Goal: Book appointment/travel/reservation

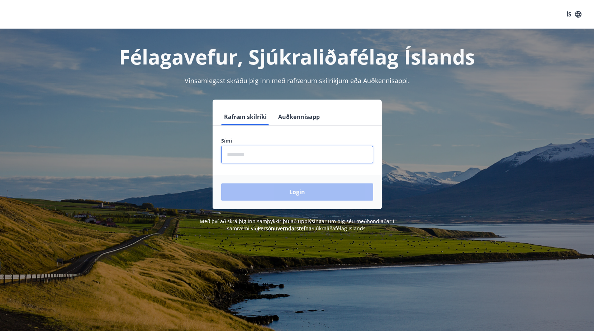
click at [251, 156] on input "phone" at bounding box center [297, 155] width 152 height 18
type input "********"
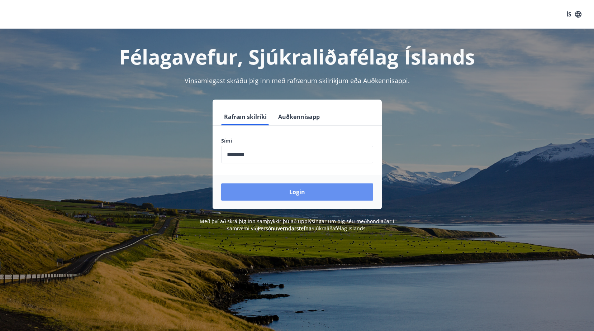
drag, startPoint x: 296, startPoint y: 191, endPoint x: 307, endPoint y: 200, distance: 14.3
click at [296, 193] on button "Login" at bounding box center [297, 192] width 152 height 17
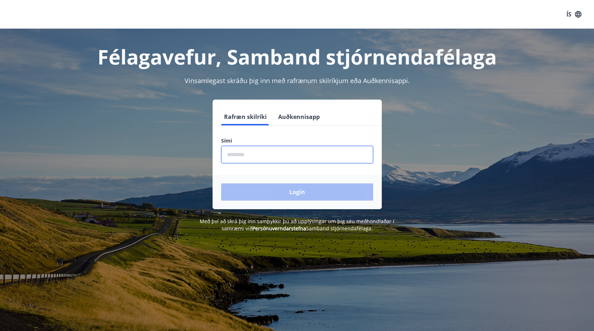
click at [247, 155] on input "phone" at bounding box center [297, 155] width 152 height 18
type input "********"
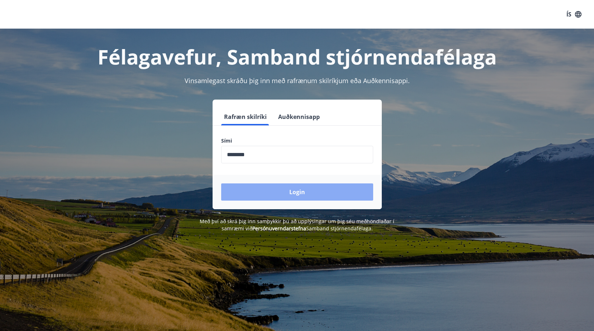
click at [298, 193] on button "Login" at bounding box center [297, 192] width 152 height 17
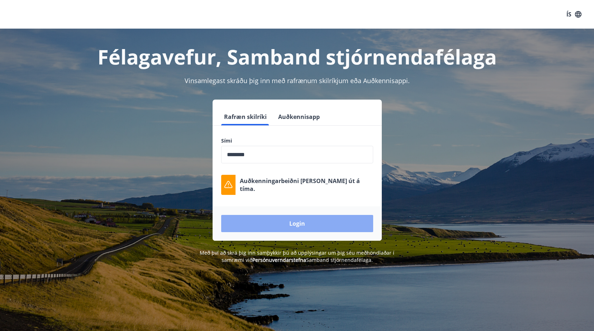
click at [297, 223] on button "Login" at bounding box center [297, 223] width 152 height 17
click at [293, 225] on button "Login" at bounding box center [297, 223] width 152 height 17
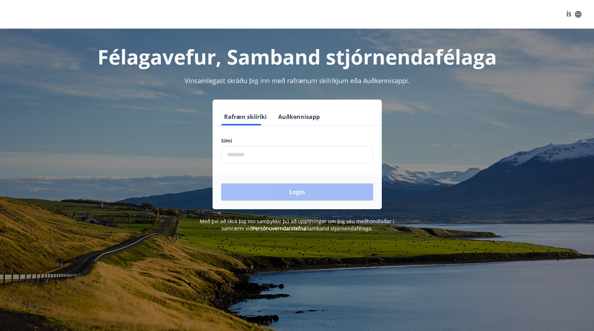
click at [274, 138] on label "Sími" at bounding box center [297, 140] width 152 height 7
click at [243, 140] on label "Sími" at bounding box center [297, 140] width 152 height 7
click at [237, 156] on input "phone" at bounding box center [297, 155] width 152 height 18
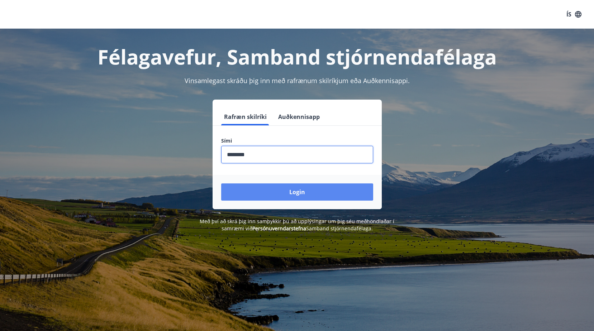
type input "********"
click at [296, 192] on button "Login" at bounding box center [297, 192] width 152 height 17
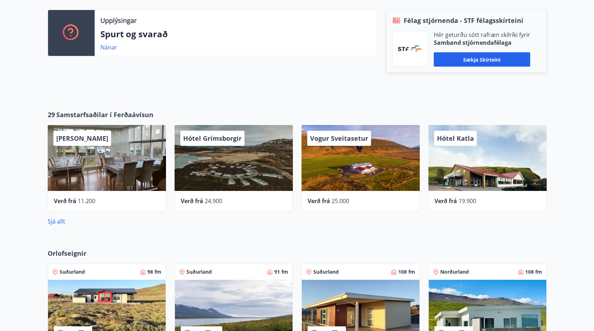
scroll to position [256, 0]
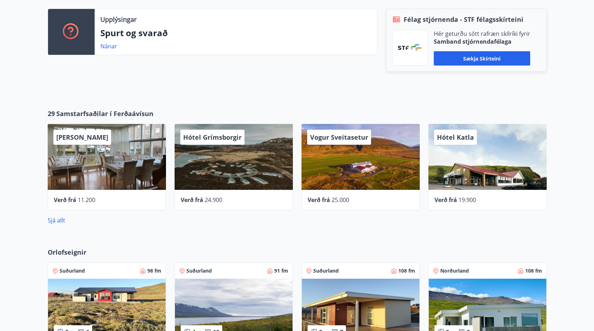
click at [103, 161] on div "[PERSON_NAME]" at bounding box center [107, 157] width 118 height 66
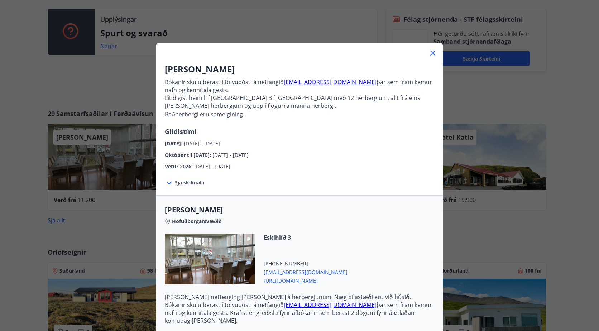
click at [431, 52] on icon at bounding box center [433, 53] width 9 height 9
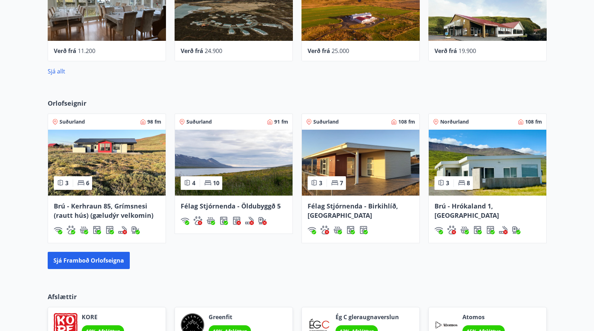
scroll to position [408, 0]
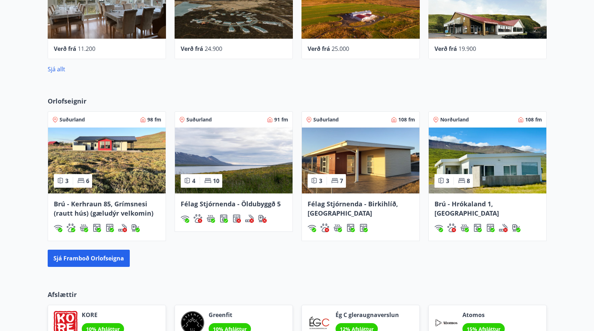
click at [506, 161] on img at bounding box center [488, 161] width 118 height 66
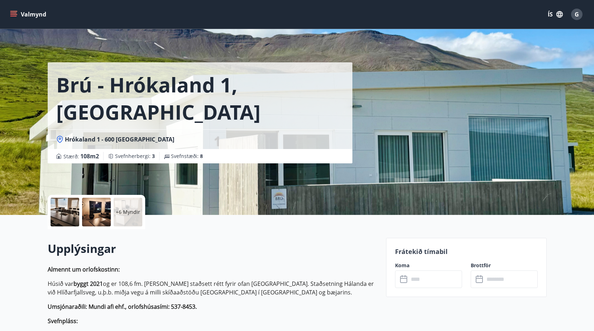
click at [422, 281] on input "text" at bounding box center [435, 280] width 53 height 18
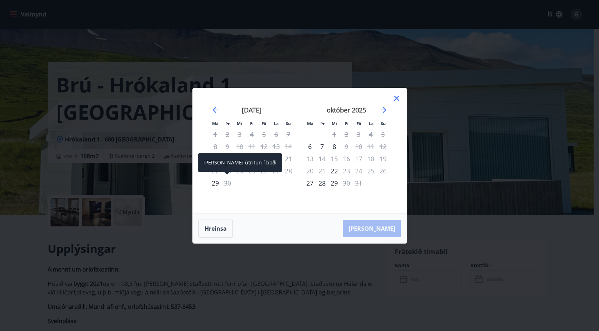
click at [226, 184] on div "30" at bounding box center [228, 183] width 12 height 12
click at [215, 183] on div "29" at bounding box center [215, 183] width 12 height 12
click at [398, 98] on icon at bounding box center [397, 98] width 9 height 9
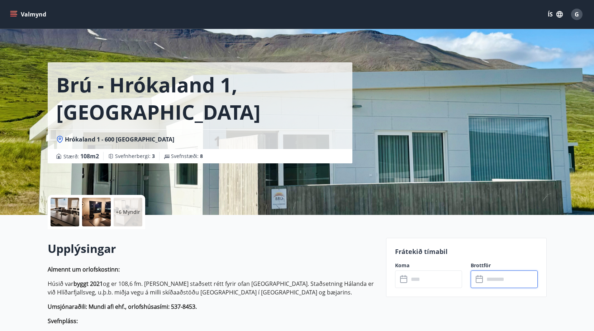
click at [485, 281] on input "text" at bounding box center [510, 280] width 53 height 18
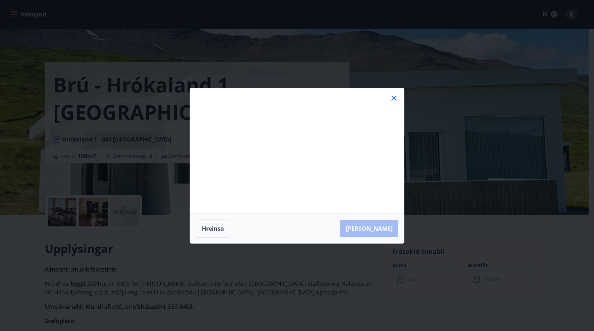
click at [493, 280] on div "Má Þr Mi Fi Fö La Su Má Þr Mi Fi Fö La Su [DATE] 1 2 3 4 5 6 7 8 9 10 11 12 13 …" at bounding box center [297, 165] width 594 height 331
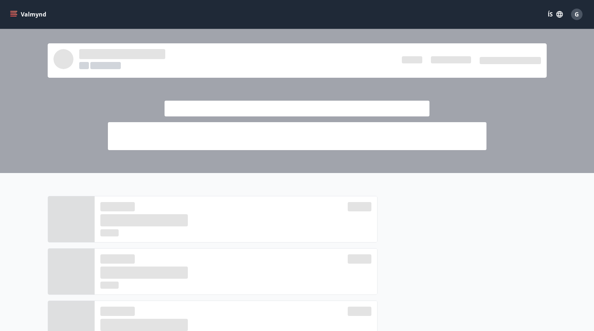
scroll to position [408, 0]
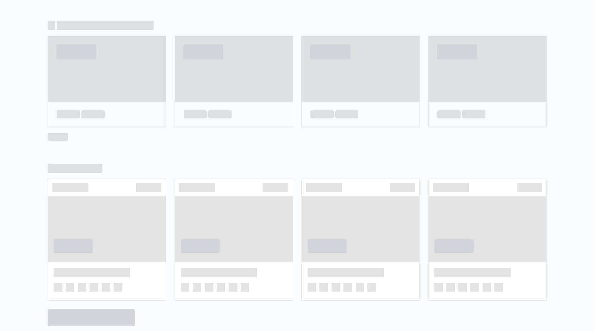
click at [229, 15] on div at bounding box center [297, 80] width 594 height 143
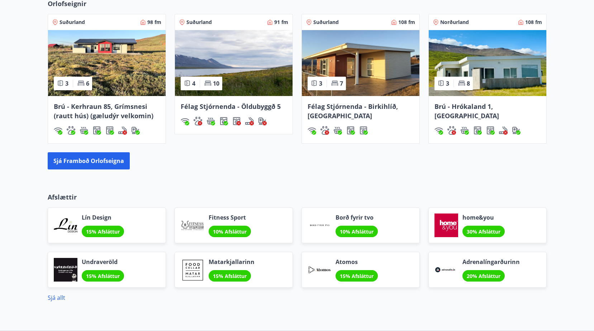
scroll to position [506, 0]
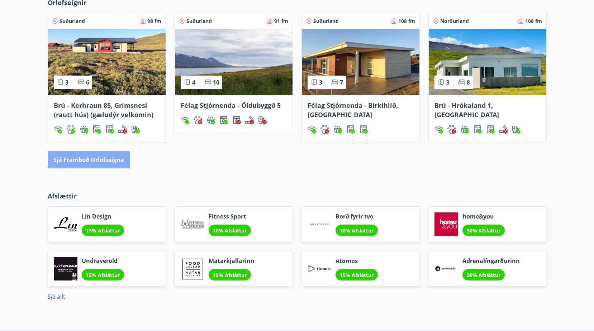
click at [76, 157] on button "Sjá framboð orlofseigna" at bounding box center [89, 159] width 82 height 17
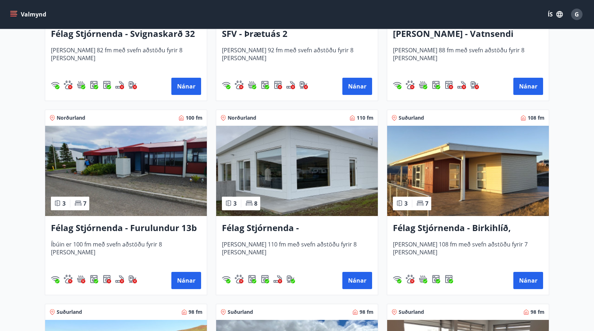
scroll to position [1438, 0]
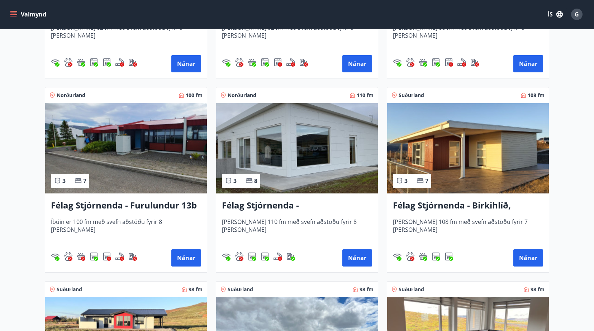
click at [134, 149] on img at bounding box center [126, 148] width 162 height 90
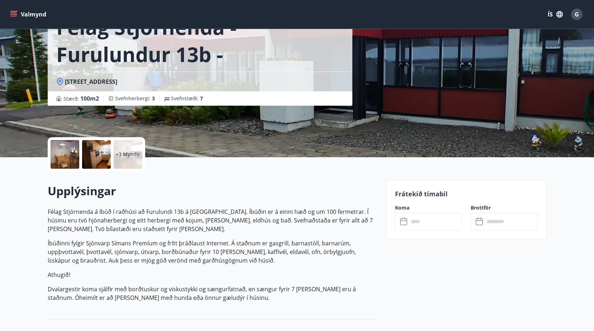
scroll to position [54, 0]
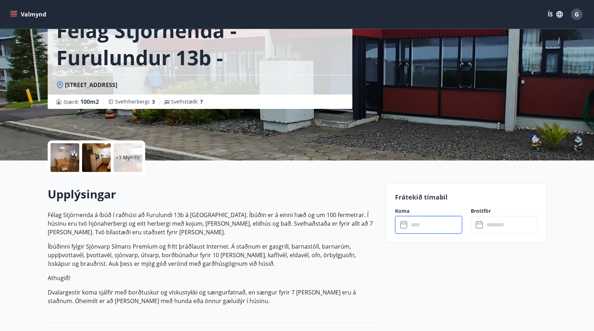
click at [428, 224] on input "text" at bounding box center [435, 225] width 53 height 18
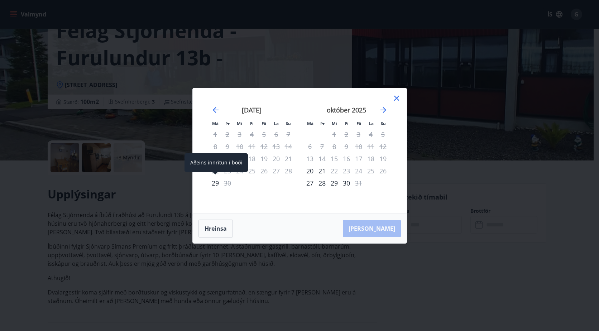
click at [215, 184] on div "29" at bounding box center [215, 183] width 12 height 12
click at [397, 99] on icon at bounding box center [397, 98] width 9 height 9
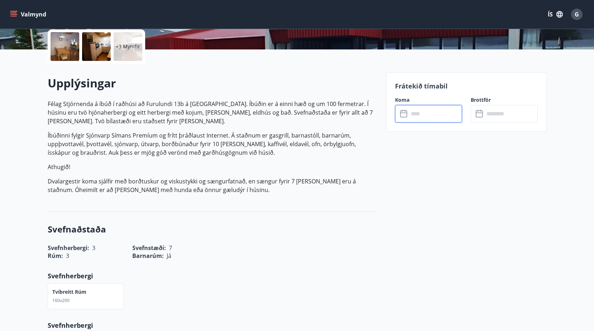
scroll to position [0, 0]
